Goal: Information Seeking & Learning: Learn about a topic

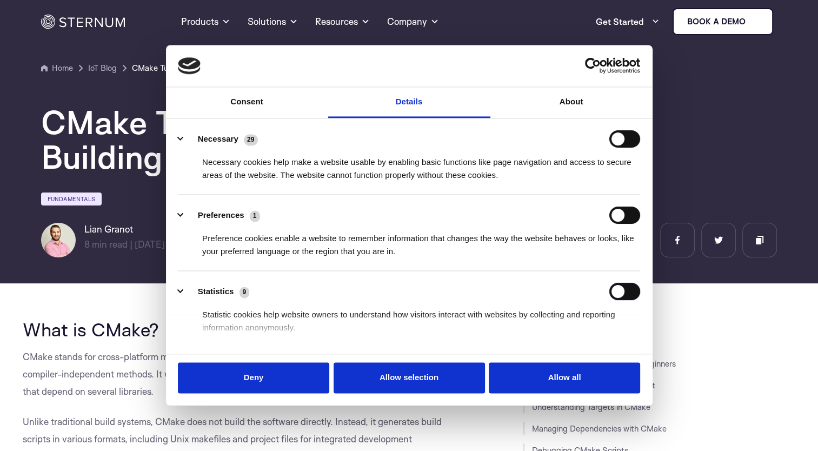
scroll to position [181, 0]
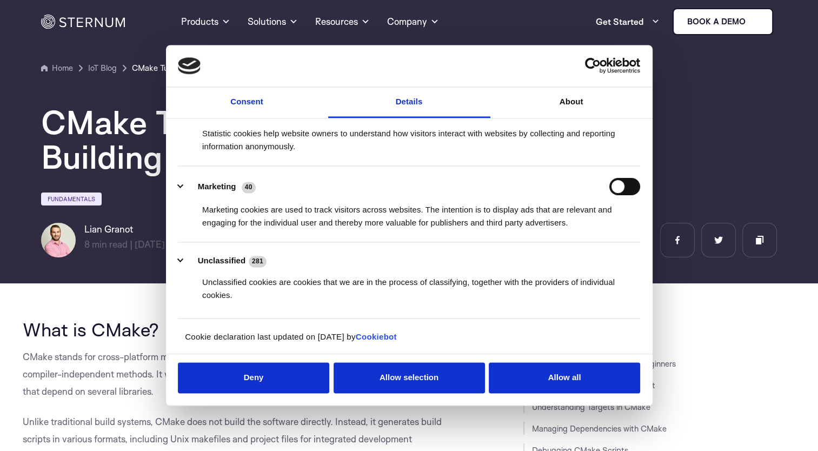
click at [219, 111] on link "Consent" at bounding box center [247, 102] width 162 height 31
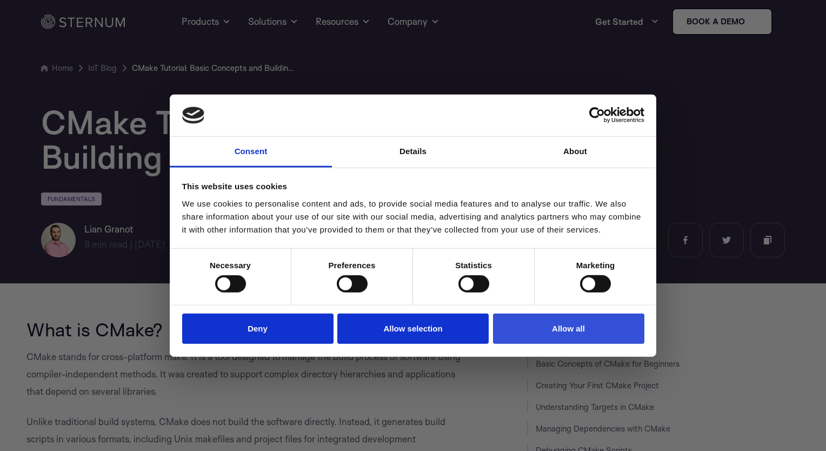
click at [569, 325] on button "Allow all" at bounding box center [568, 328] width 151 height 31
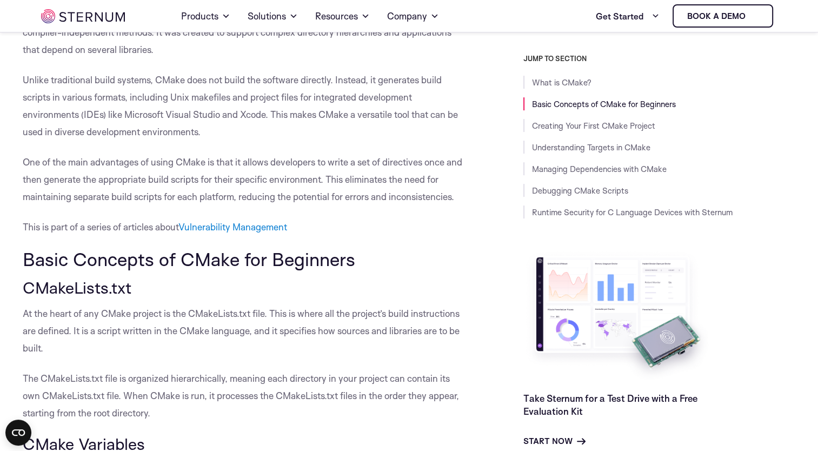
scroll to position [331, 0]
click at [337, 99] on p "Unlike traditional build systems, CMake does not build the software directly. I…" at bounding box center [246, 105] width 447 height 69
drag, startPoint x: 337, startPoint y: 99, endPoint x: 348, endPoint y: 144, distance: 46.2
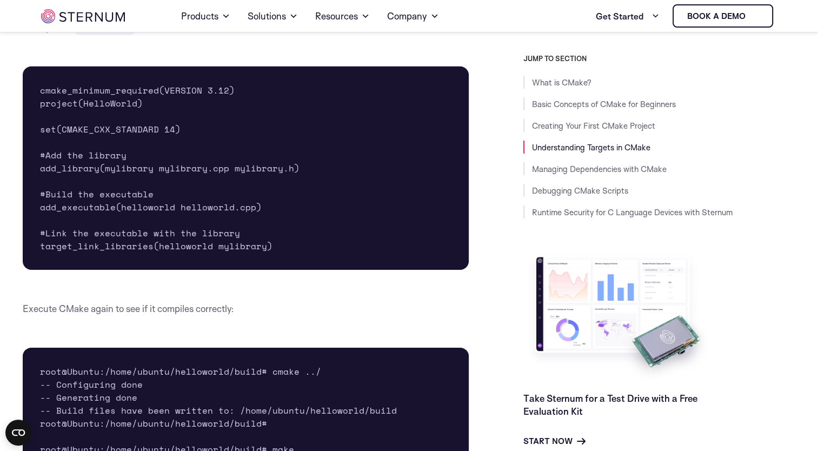
scroll to position [3486, 0]
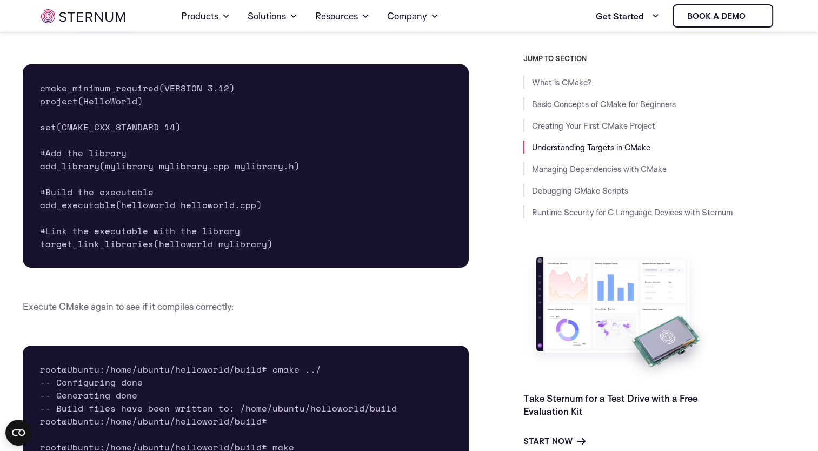
click at [79, 197] on pre "cmake_minimum_required(VERSION 3.12) project(HelloWorld) set(CMAKE_CXX_STANDARD…" at bounding box center [246, 165] width 447 height 203
drag, startPoint x: 79, startPoint y: 197, endPoint x: 85, endPoint y: 230, distance: 32.9
click at [85, 230] on pre "cmake_minimum_required(VERSION 3.12) project(HelloWorld) set(CMAKE_CXX_STANDARD…" at bounding box center [246, 165] width 447 height 203
click at [254, 227] on pre "cmake_minimum_required(VERSION 3.12) project(HelloWorld) set(CMAKE_CXX_STANDARD…" at bounding box center [246, 165] width 447 height 203
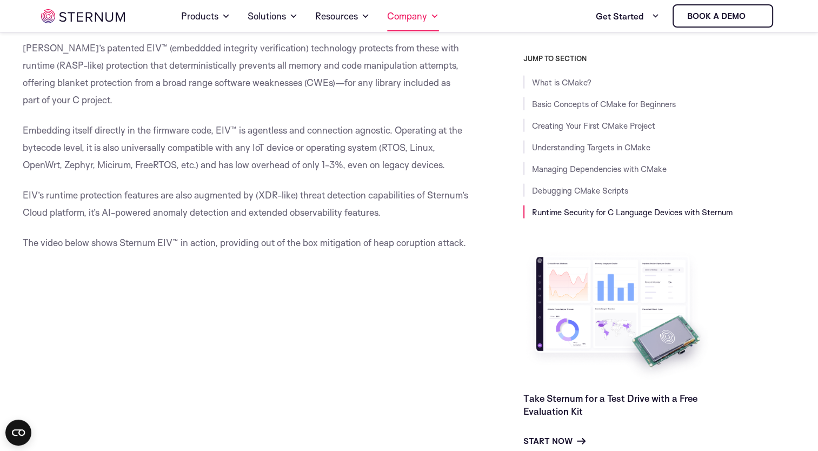
scroll to position [6546, 0]
